Goal: Check status: Check status

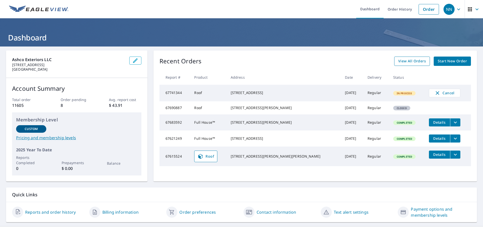
click at [410, 60] on span "View All Orders" at bounding box center [413, 61] width 28 height 6
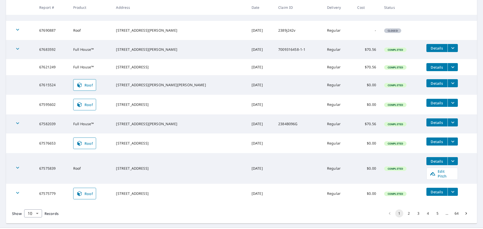
scroll to position [120, 0]
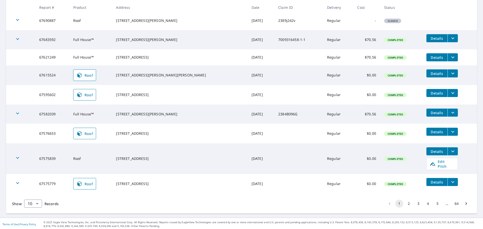
click at [405, 201] on button "2" at bounding box center [409, 204] width 8 height 8
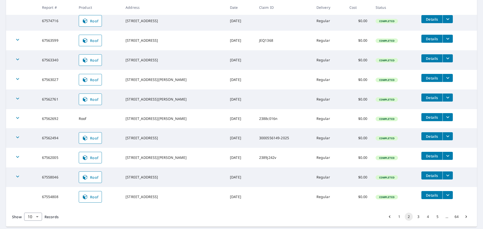
scroll to position [101, 0]
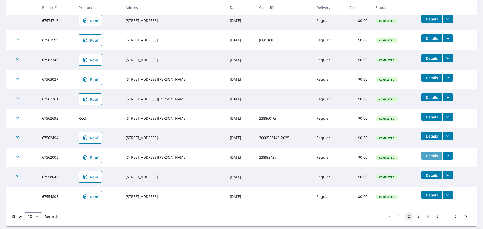
click at [427, 156] on span "Details" at bounding box center [432, 156] width 15 height 5
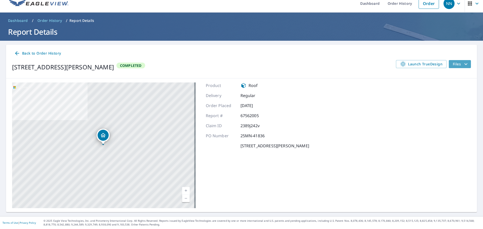
click at [456, 65] on span "Files" at bounding box center [461, 64] width 16 height 6
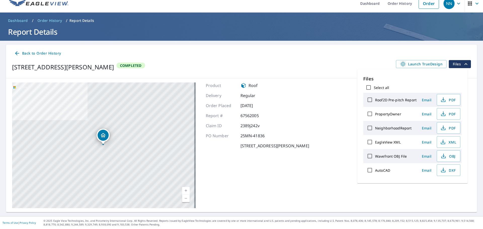
click at [226, 179] on div "Product Roof Delivery Regular Order Placed [DATE] Report # 67562005 Claim ID 23…" at bounding box center [257, 146] width 103 height 126
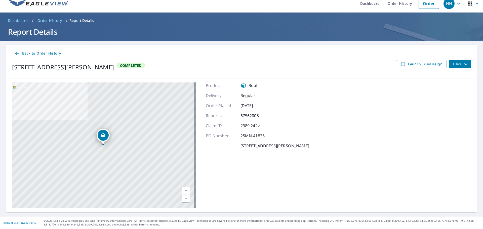
scroll to position [0, 0]
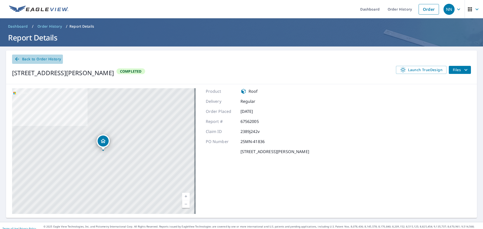
click at [56, 58] on span "Back to Order History" at bounding box center [37, 59] width 47 height 6
